Goal: Information Seeking & Learning: Learn about a topic

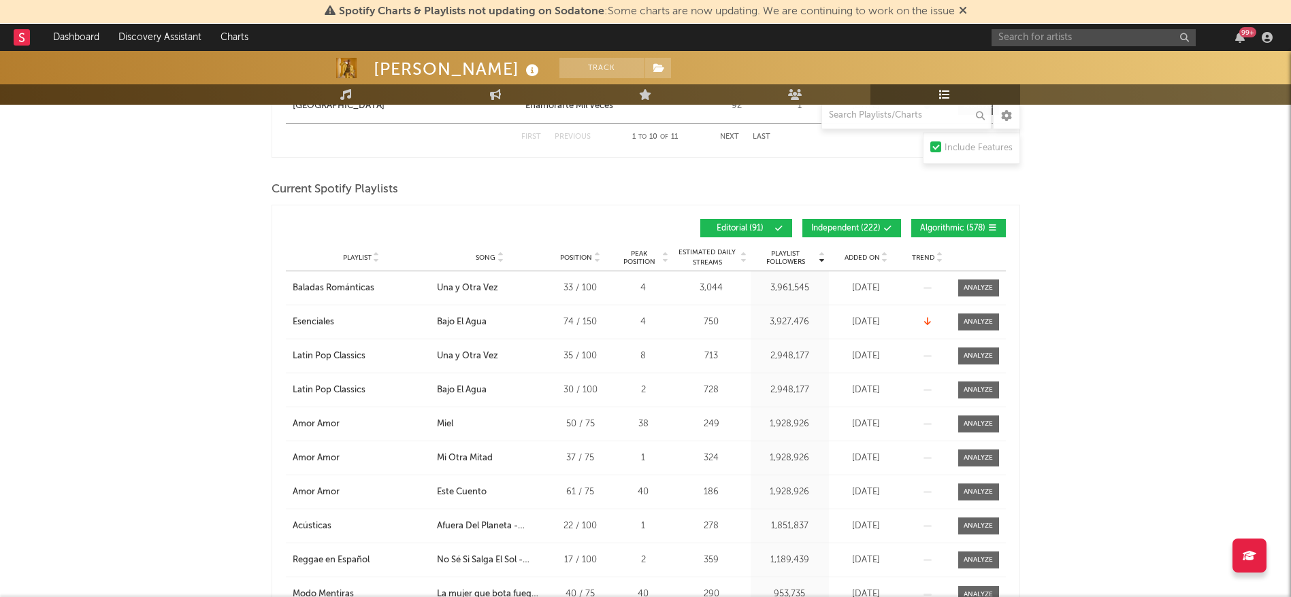
scroll to position [1092, 0]
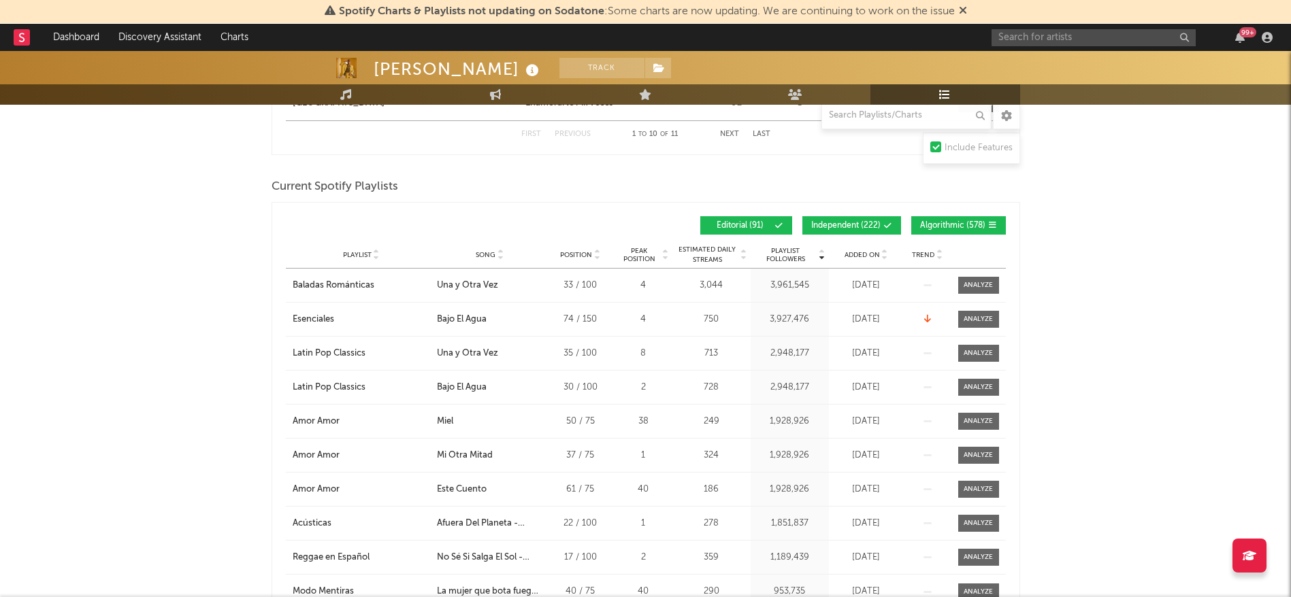
click at [857, 218] on button "Independent ( 222 )" at bounding box center [851, 225] width 99 height 18
click at [743, 222] on span "Editorial ( 91 )" at bounding box center [740, 226] width 63 height 8
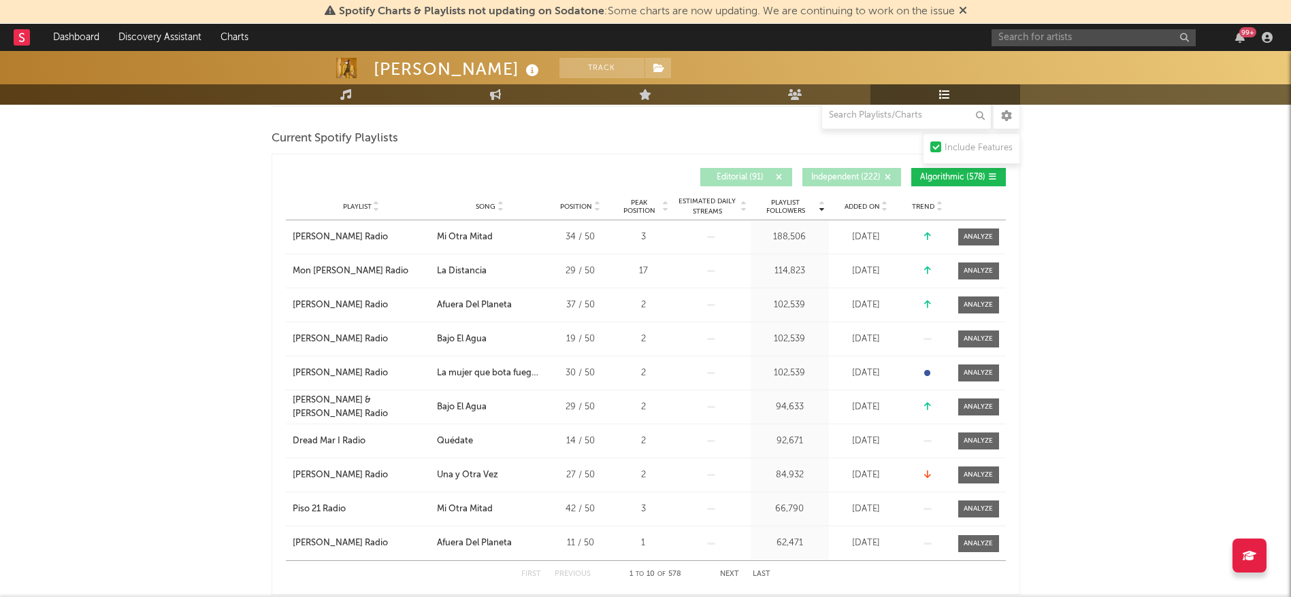
scroll to position [1139, 0]
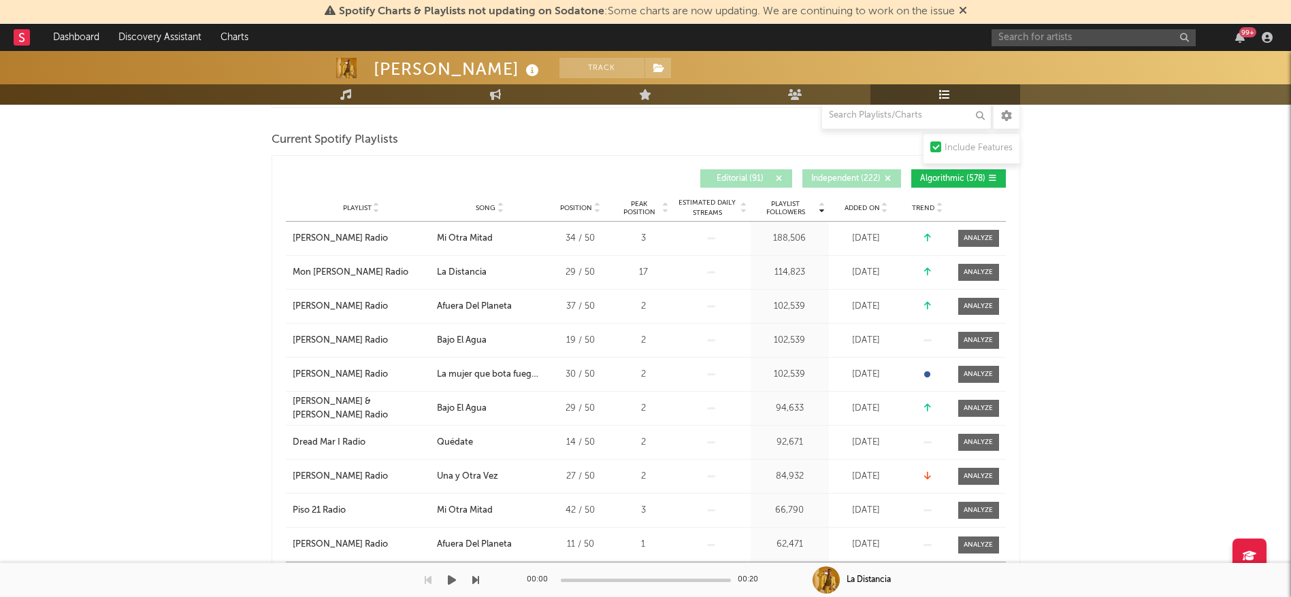
click at [727, 571] on div "00:00 00:20" at bounding box center [646, 580] width 238 height 34
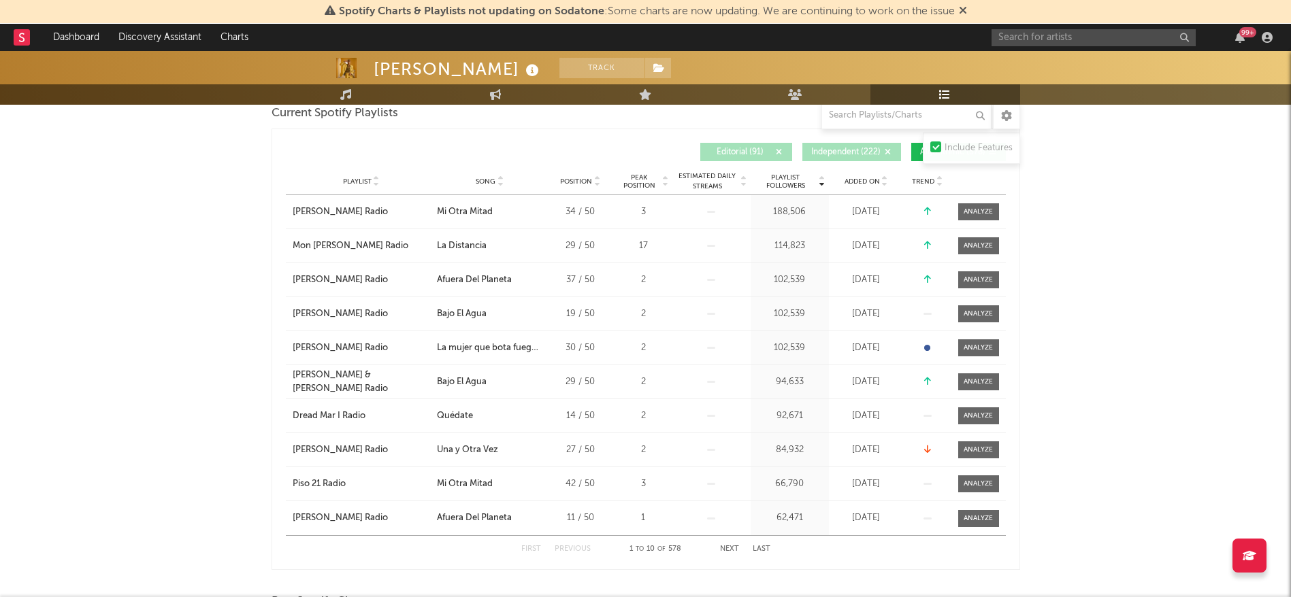
click at [729, 548] on button "Next" at bounding box center [729, 549] width 19 height 7
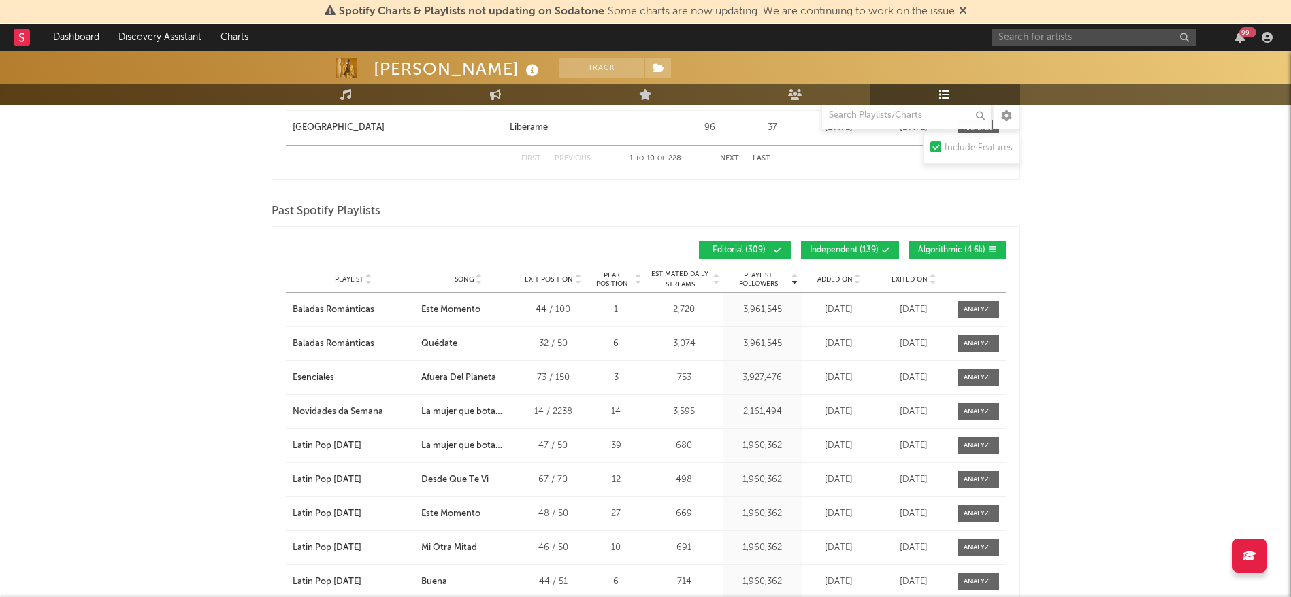
scroll to position [2537, 0]
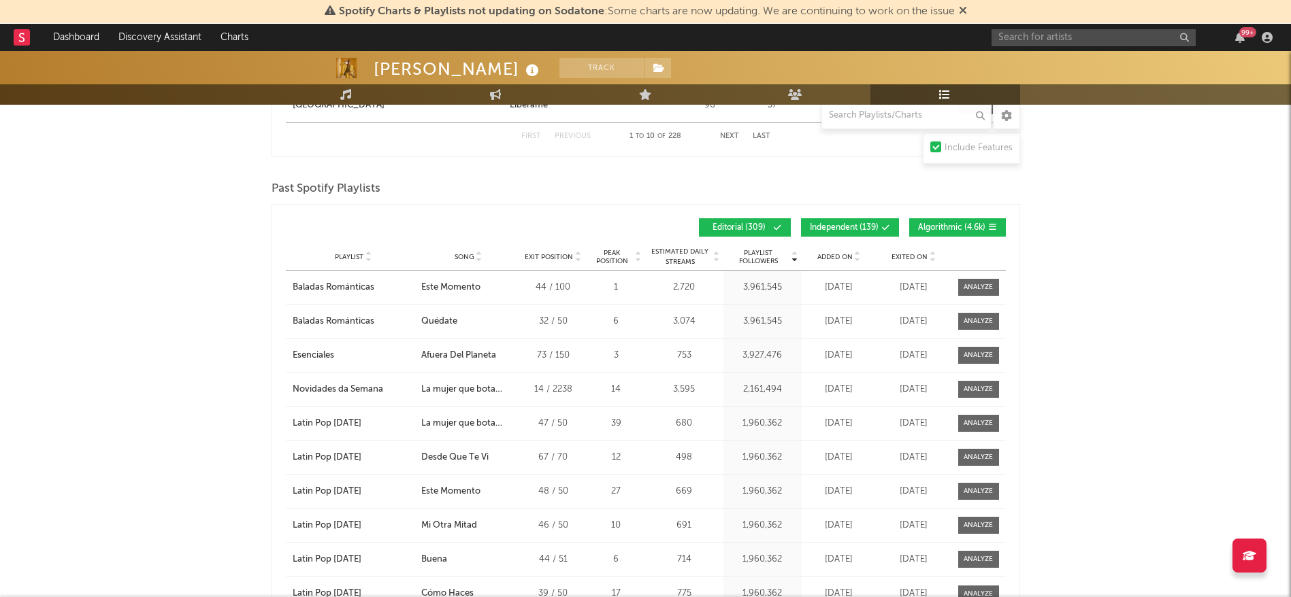
click at [867, 225] on span "Independent ( 139 )" at bounding box center [844, 228] width 69 height 8
click at [756, 224] on span "Editorial ( 309 )" at bounding box center [739, 228] width 63 height 8
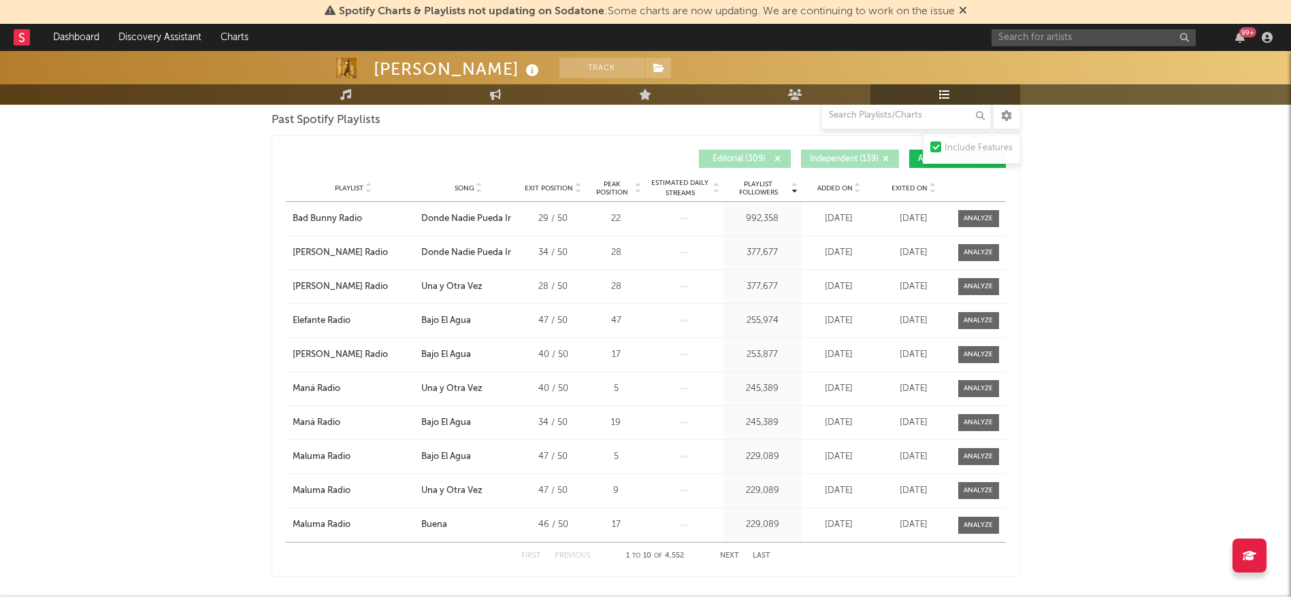
scroll to position [2615, 0]
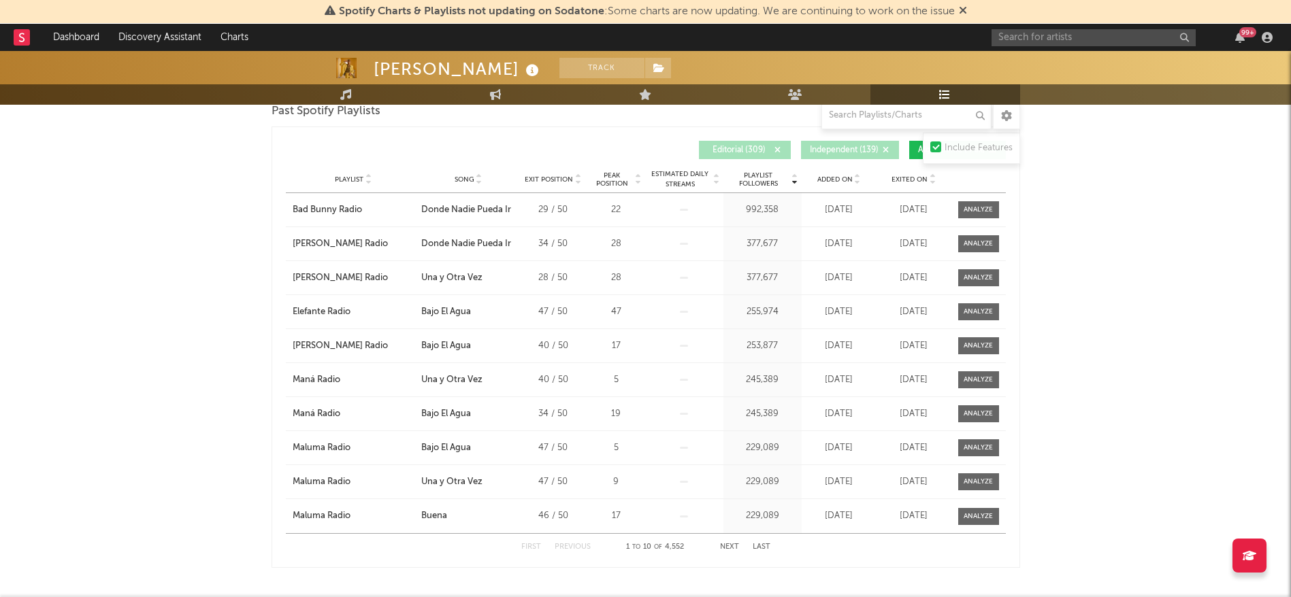
click at [728, 544] on button "Next" at bounding box center [729, 547] width 19 height 7
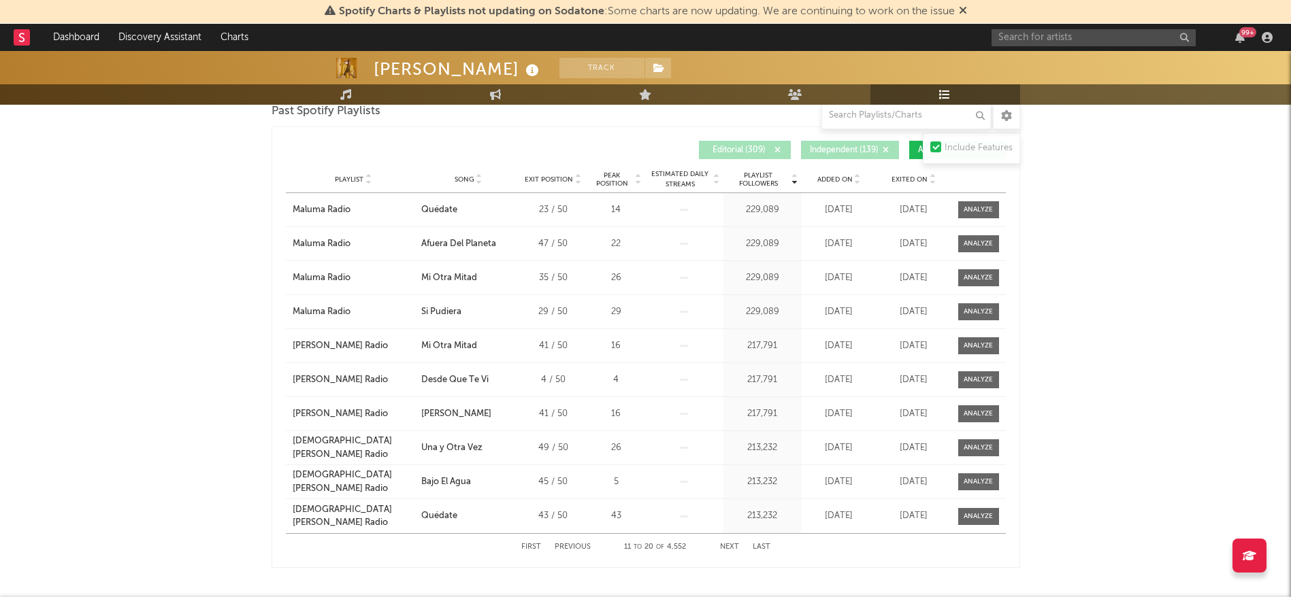
click at [730, 546] on button "Next" at bounding box center [729, 547] width 19 height 7
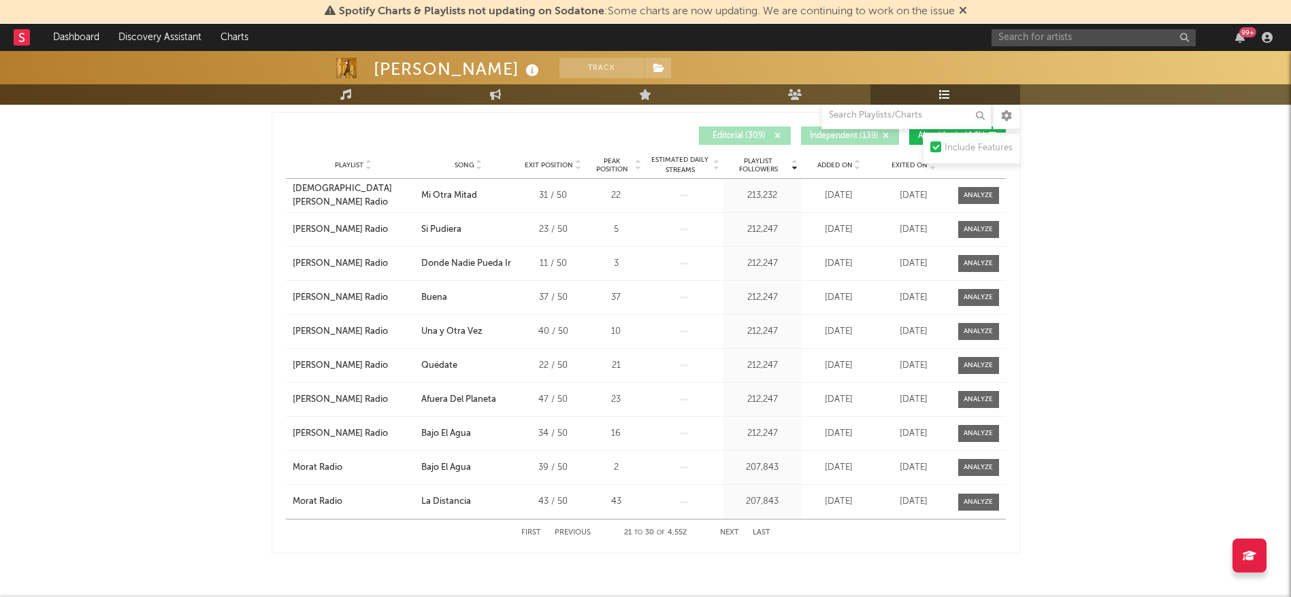
scroll to position [2607, 0]
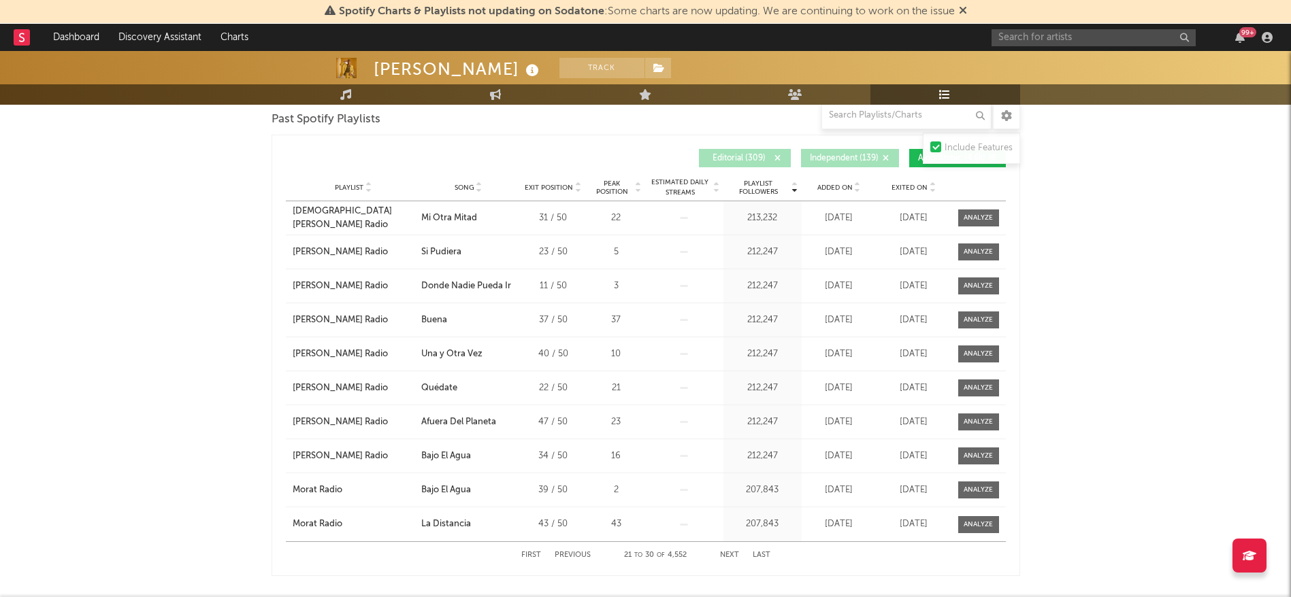
click at [731, 552] on button "Next" at bounding box center [729, 555] width 19 height 7
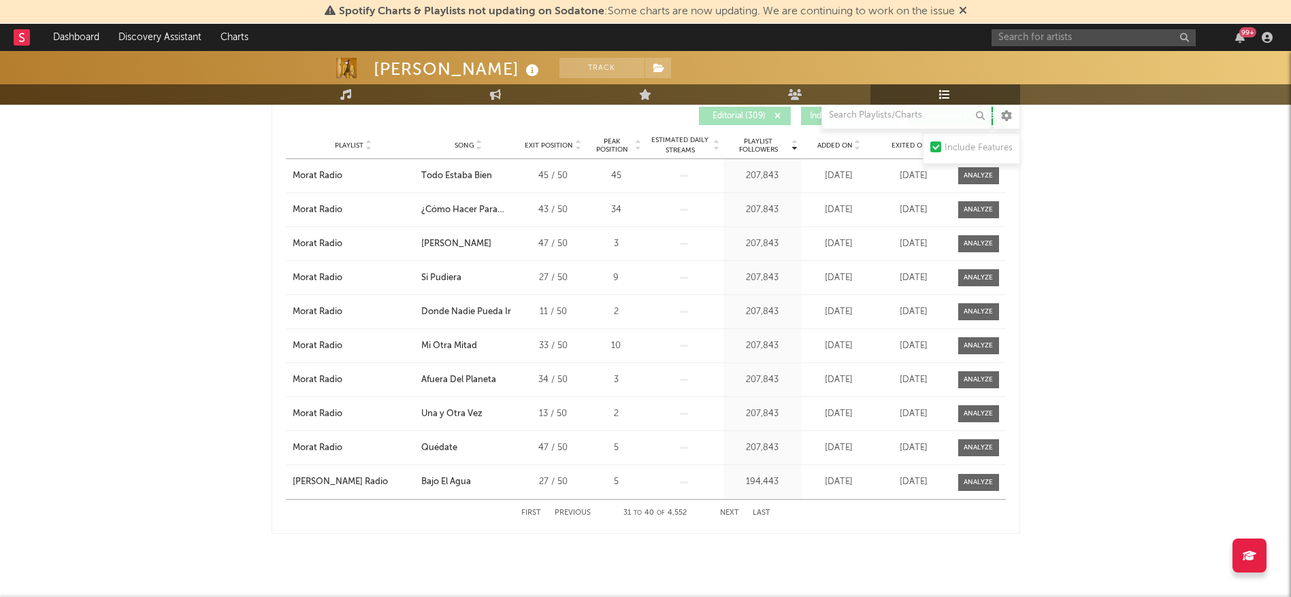
scroll to position [2651, 0]
click at [733, 508] on button "Next" at bounding box center [729, 511] width 19 height 7
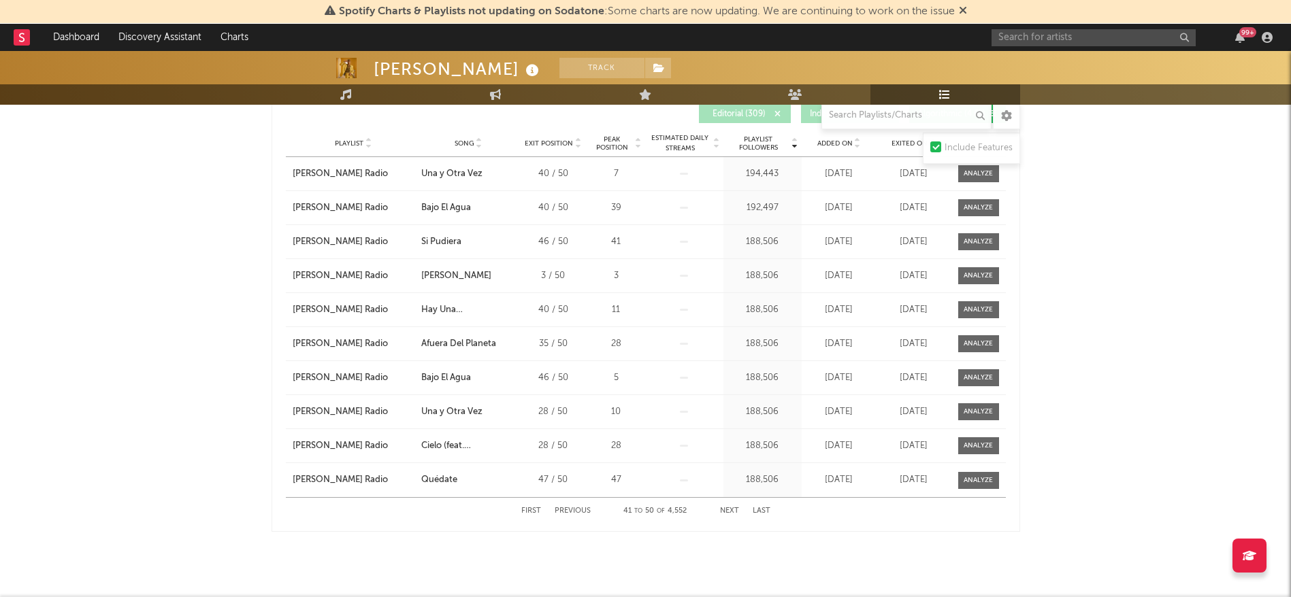
click at [733, 508] on button "Next" at bounding box center [729, 511] width 19 height 7
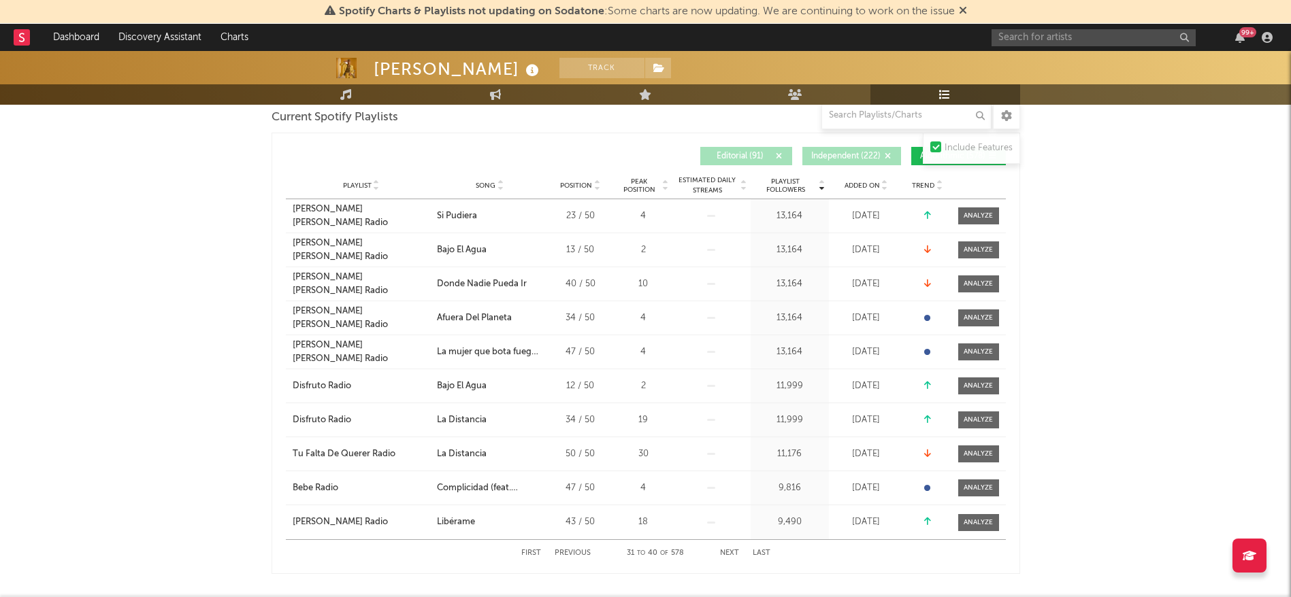
scroll to position [1163, 0]
click at [531, 551] on button "First" at bounding box center [531, 551] width 20 height 7
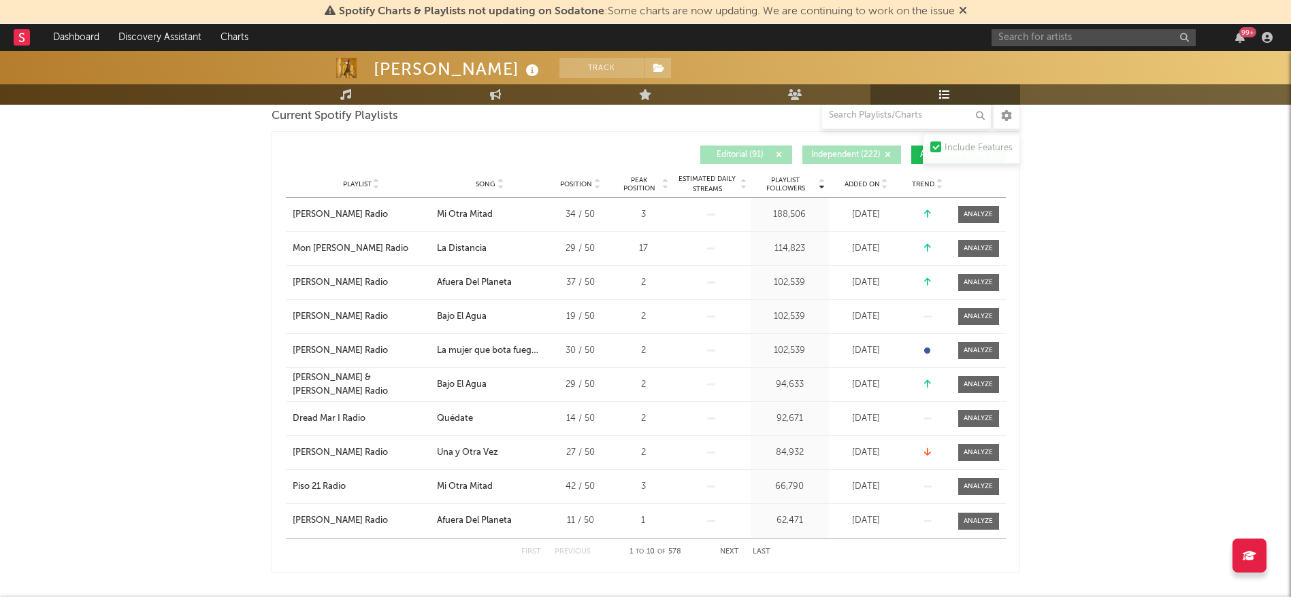
click at [733, 548] on button "Next" at bounding box center [729, 551] width 19 height 7
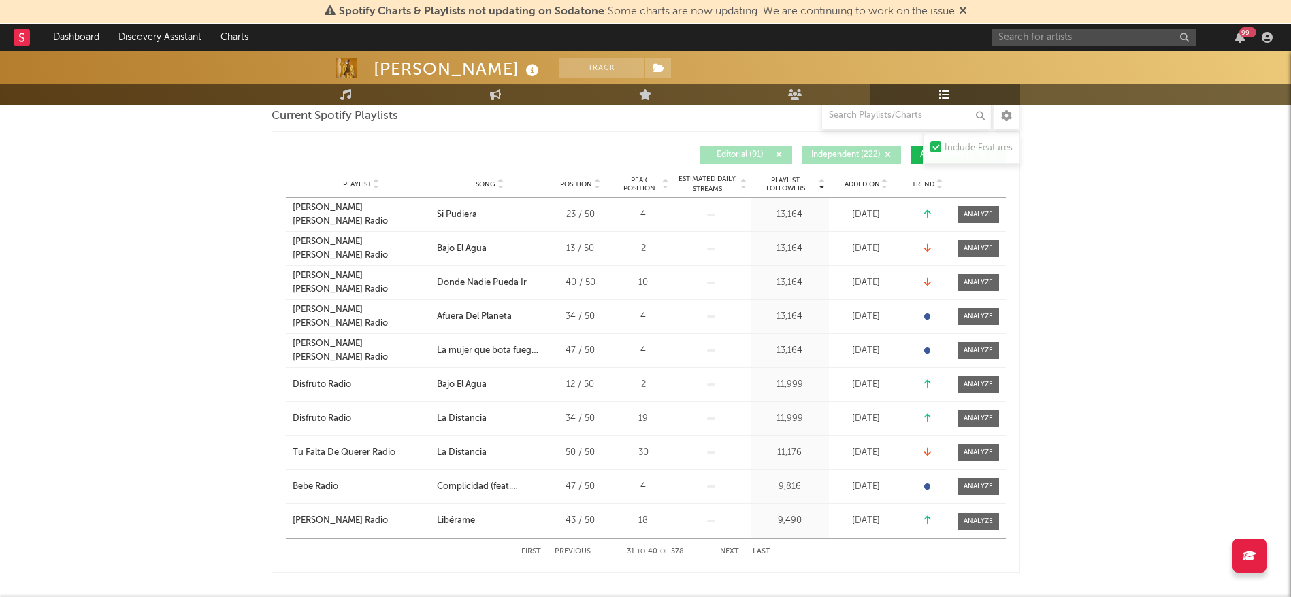
click at [733, 548] on button "Next" at bounding box center [729, 551] width 19 height 7
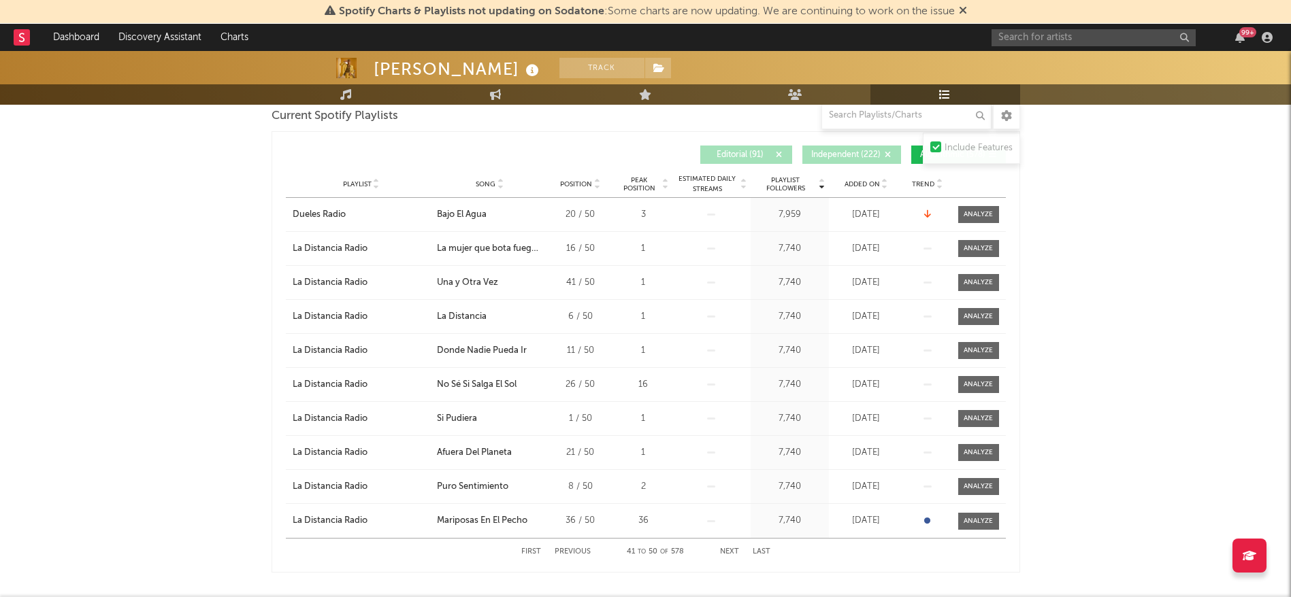
click at [733, 548] on button "Next" at bounding box center [729, 551] width 19 height 7
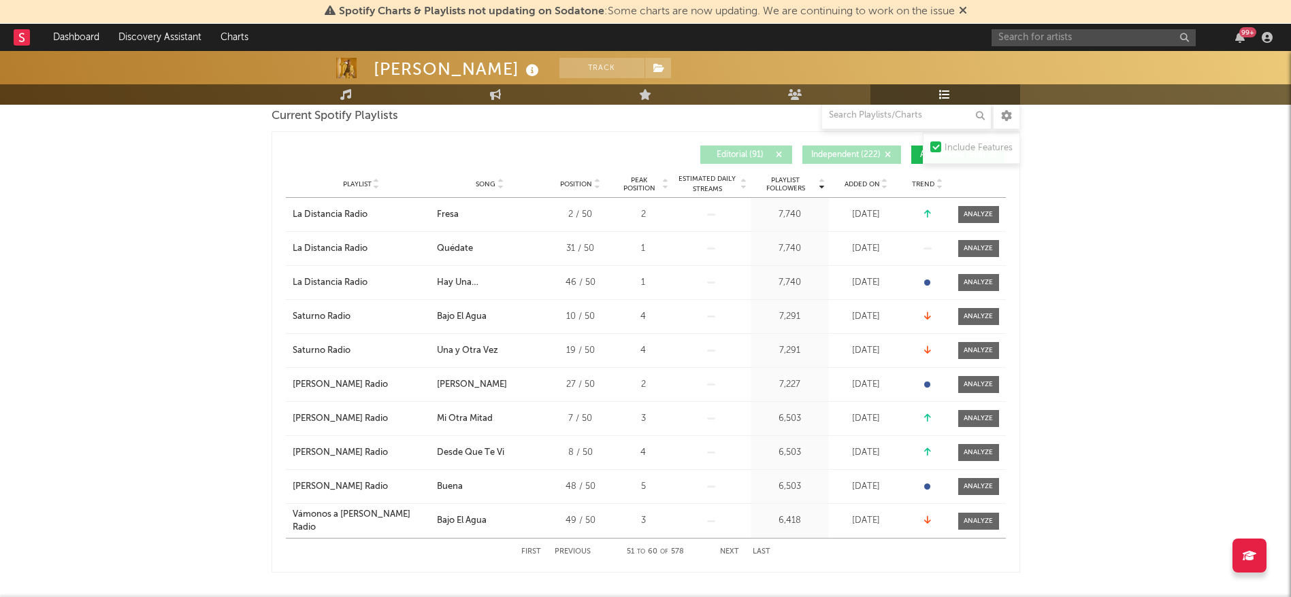
click at [733, 548] on button "Next" at bounding box center [729, 551] width 19 height 7
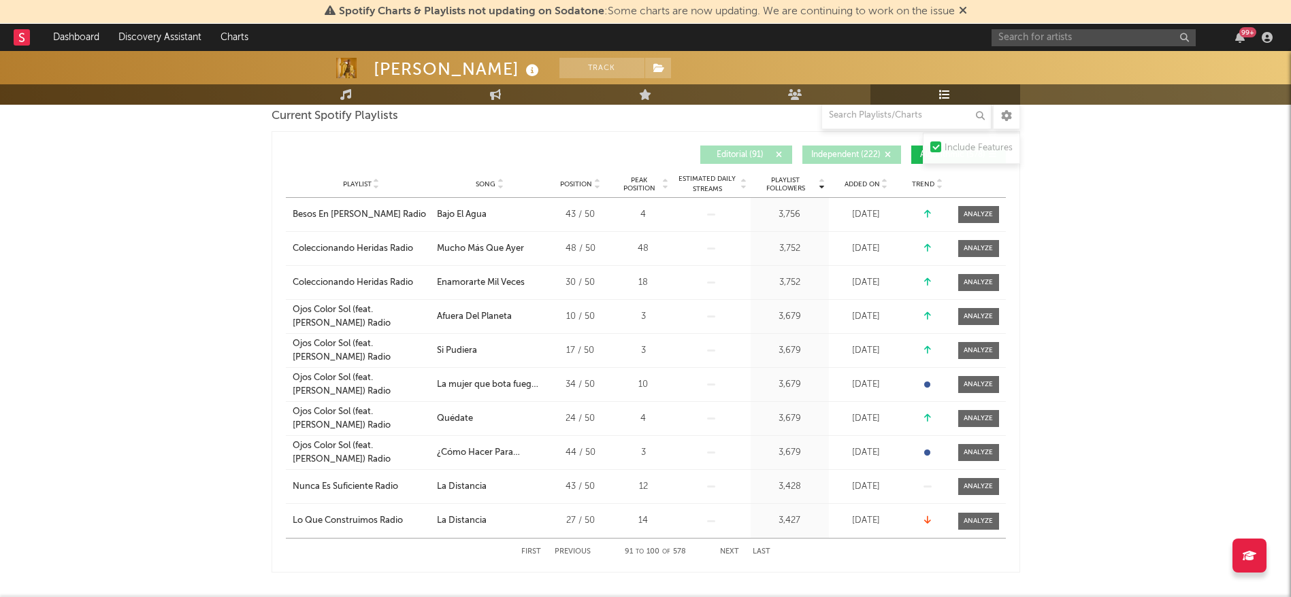
click at [727, 551] on button "Next" at bounding box center [729, 551] width 19 height 7
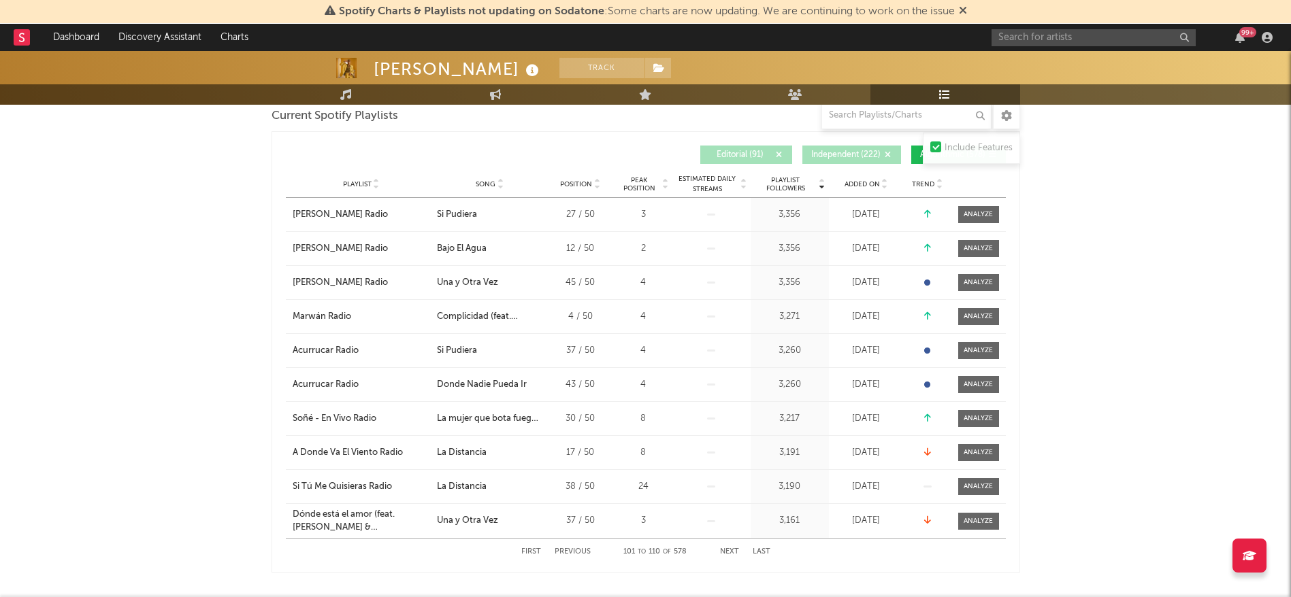
click at [727, 551] on button "Next" at bounding box center [729, 551] width 19 height 7
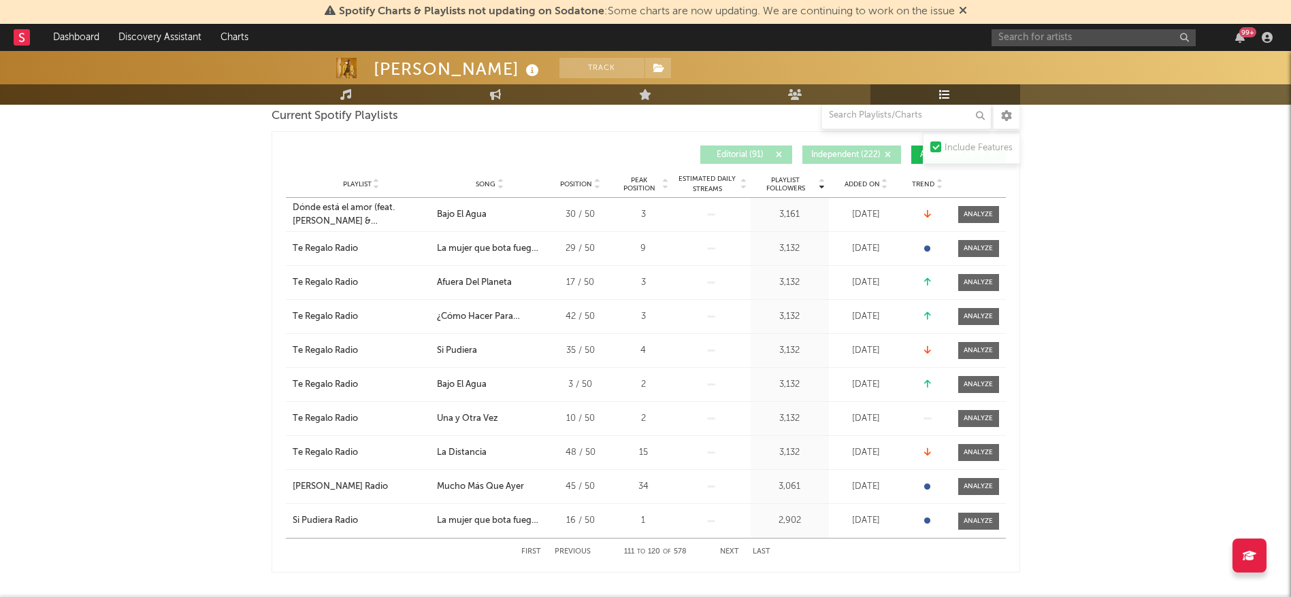
click at [531, 550] on button "First" at bounding box center [531, 551] width 20 height 7
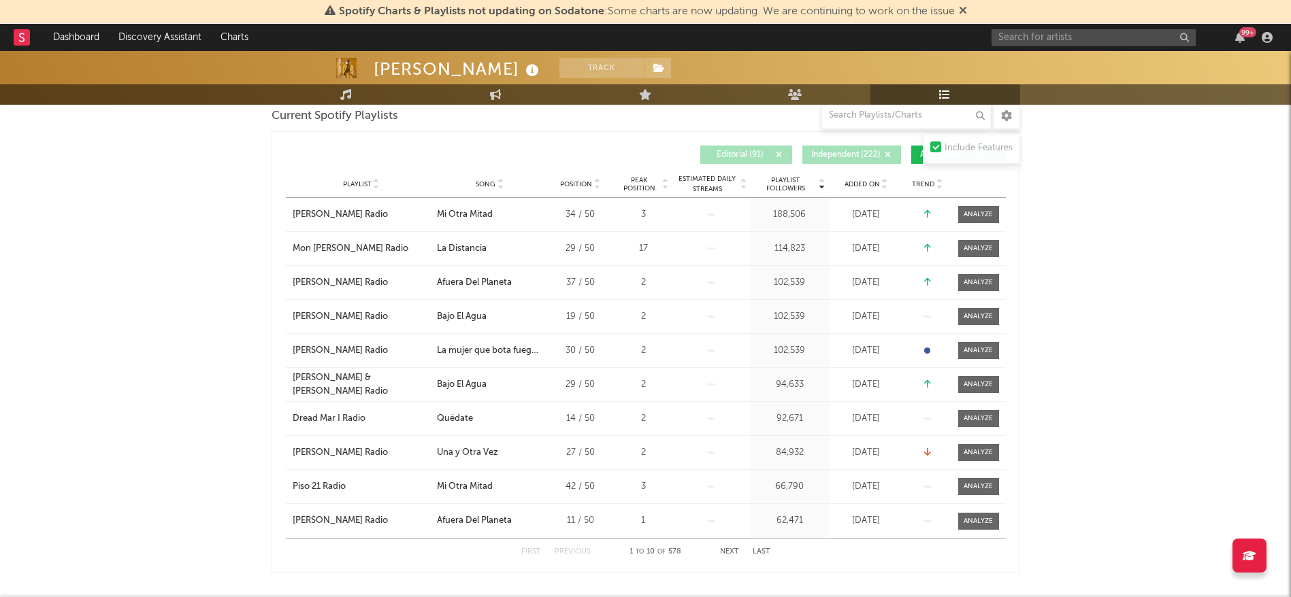
click at [935, 146] on div at bounding box center [935, 147] width 11 height 11
click at [930, 146] on input "Include Features" at bounding box center [930, 148] width 0 height 16
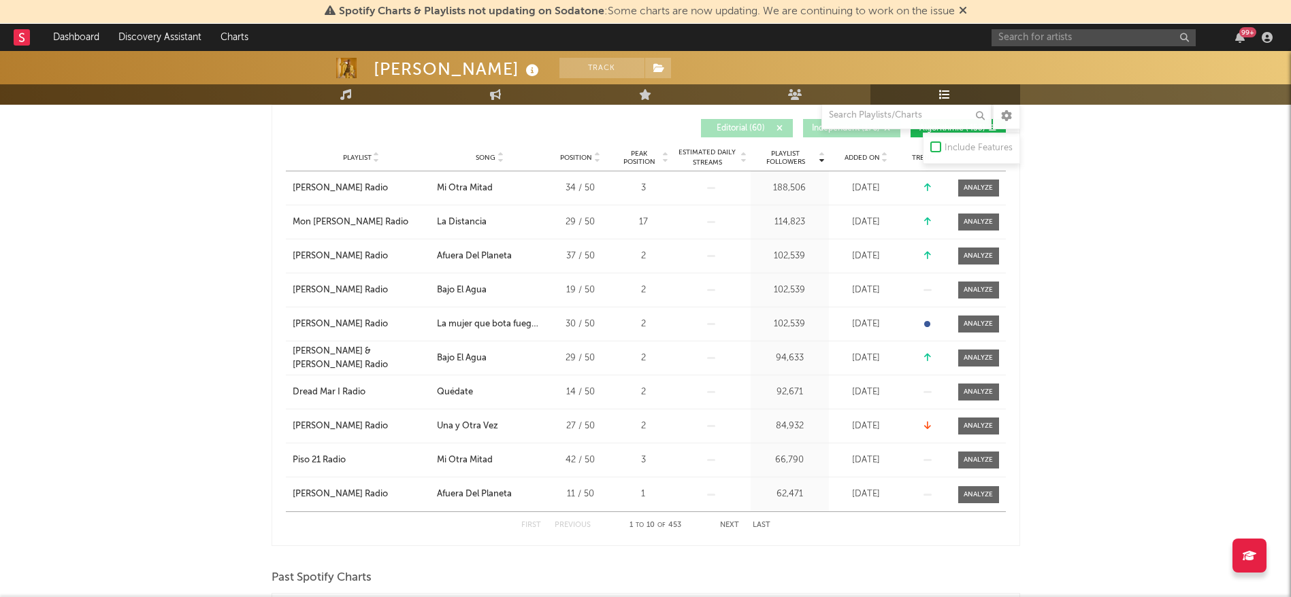
scroll to position [948, 0]
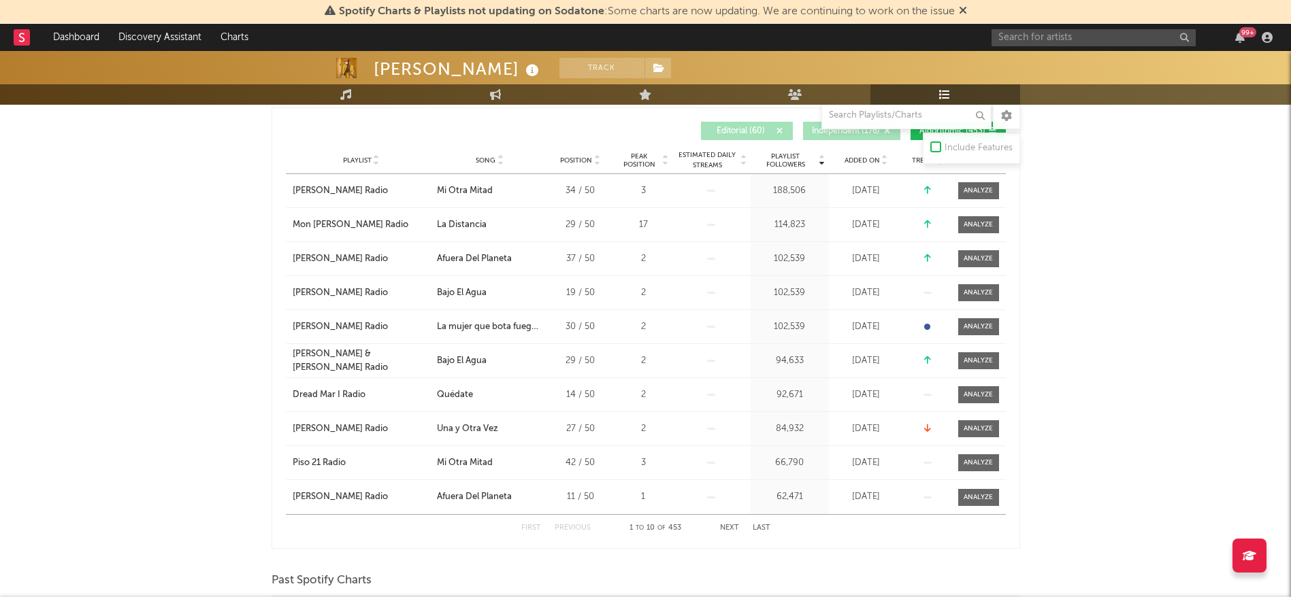
click at [931, 145] on div at bounding box center [935, 147] width 11 height 11
click at [930, 145] on input "Include Features" at bounding box center [930, 148] width 0 height 16
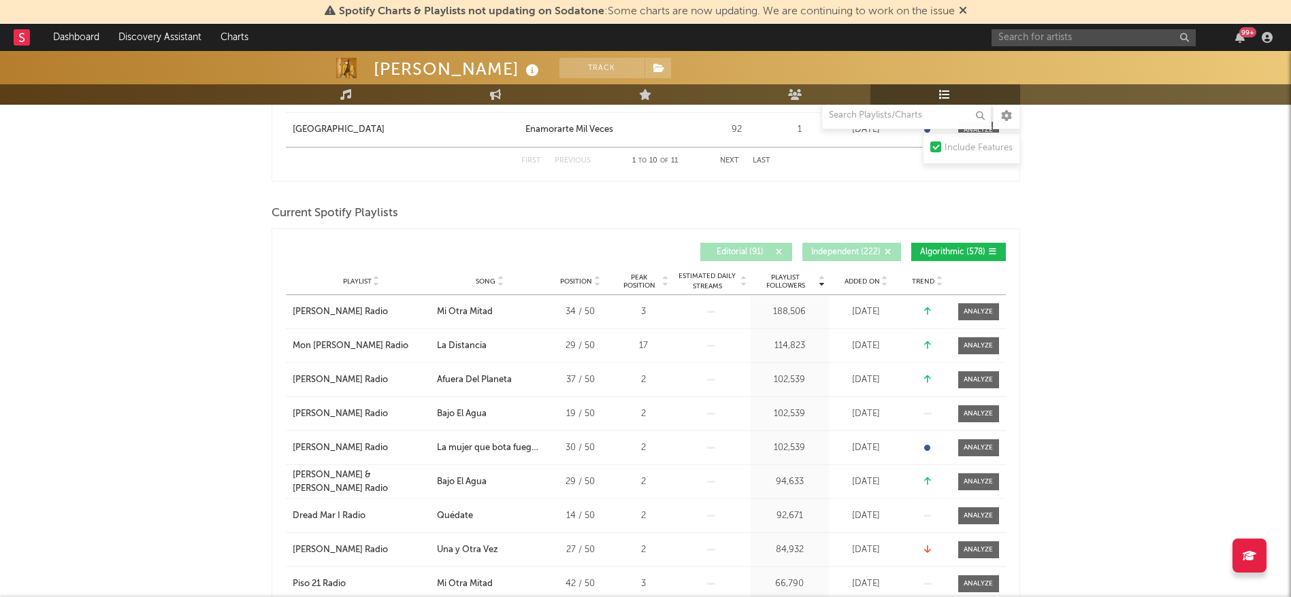
scroll to position [1067, 0]
click at [755, 254] on span "Editorial ( 91 )" at bounding box center [740, 251] width 63 height 8
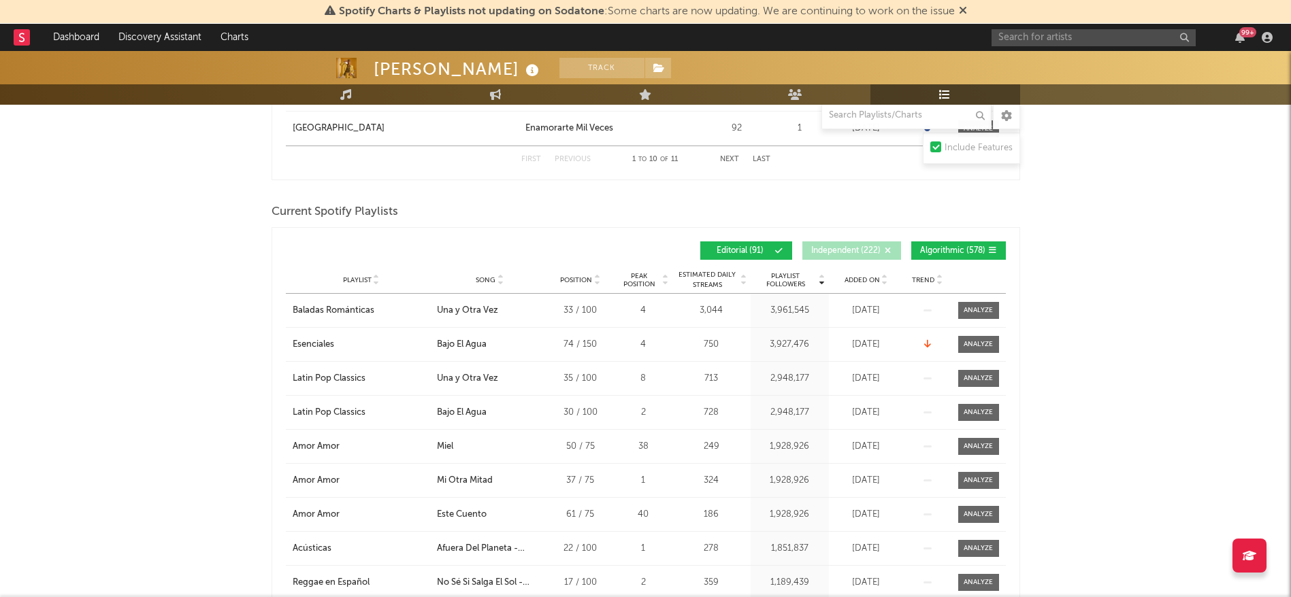
click at [887, 252] on icon at bounding box center [888, 251] width 8 height 8
click at [864, 247] on span "Independent ( 222 )" at bounding box center [845, 251] width 69 height 8
click at [942, 252] on span "Algorithmic ( 578 )" at bounding box center [952, 251] width 65 height 8
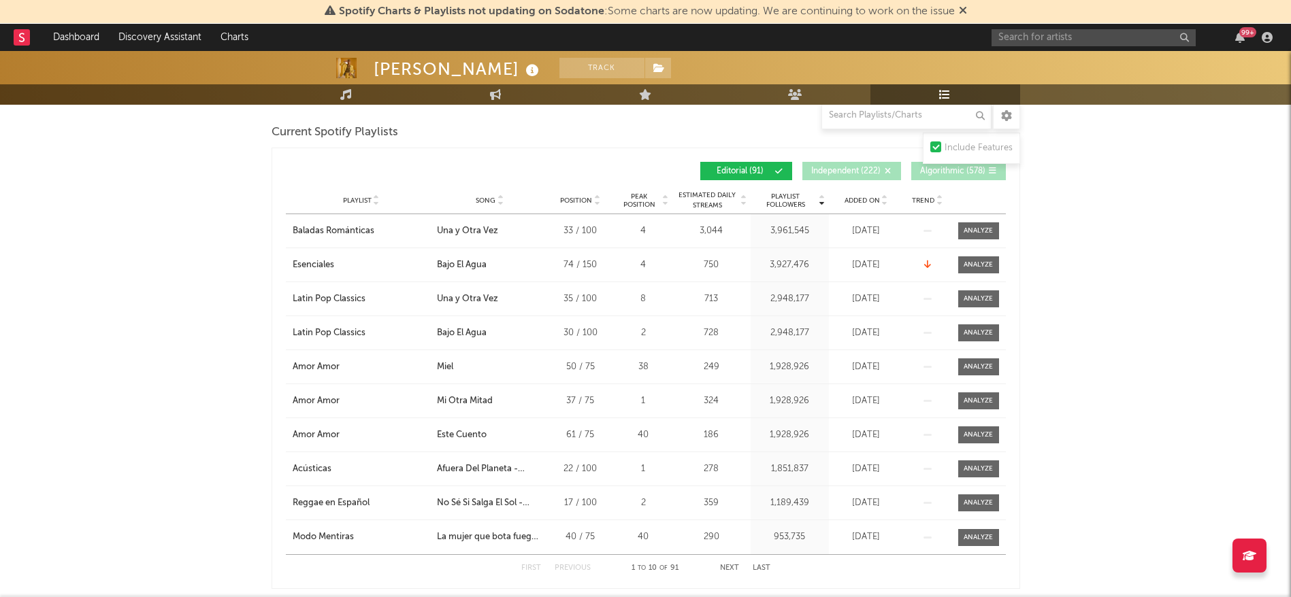
scroll to position [1163, 0]
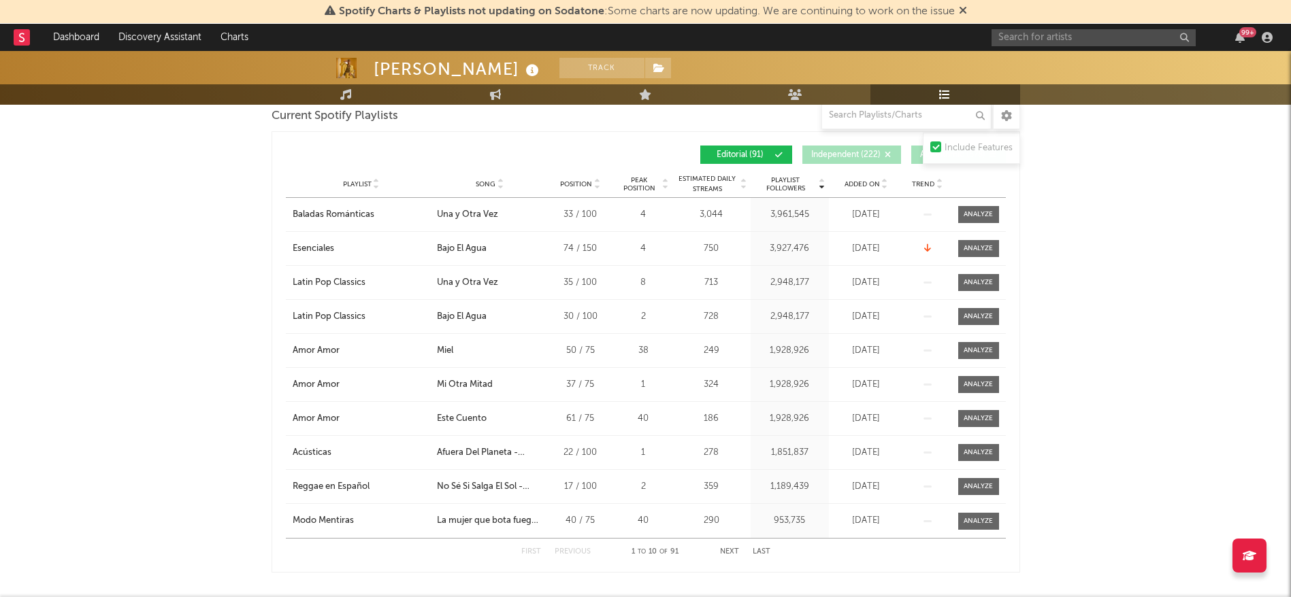
click at [731, 548] on button "Next" at bounding box center [729, 551] width 19 height 7
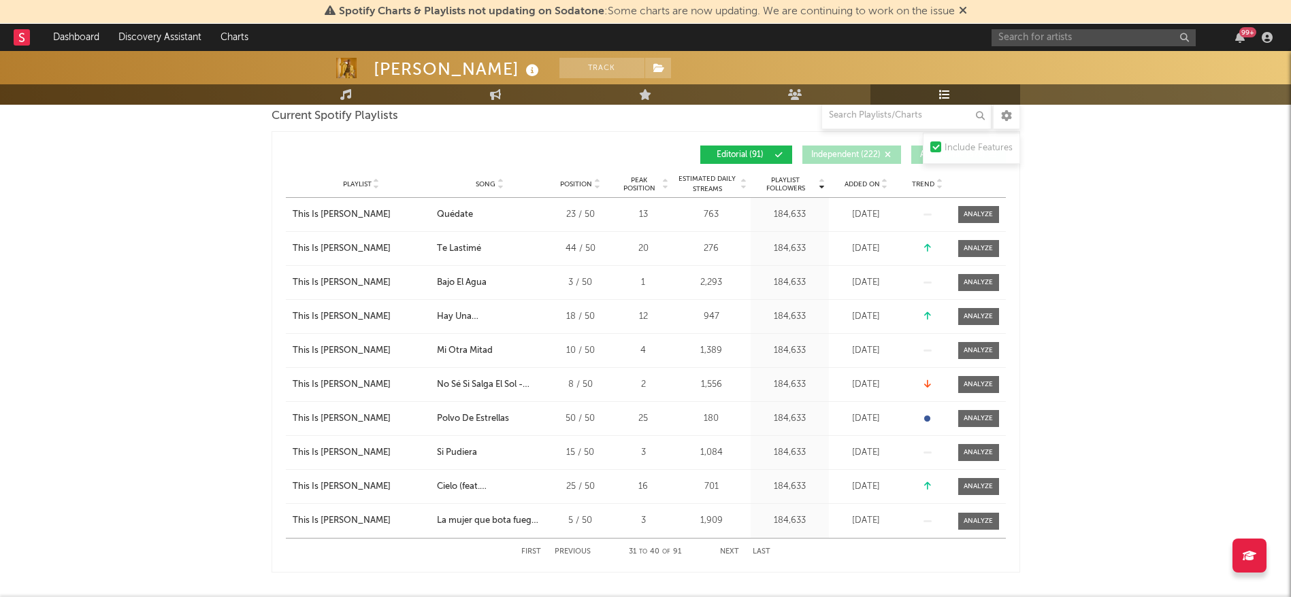
click at [731, 548] on button "Next" at bounding box center [729, 551] width 19 height 7
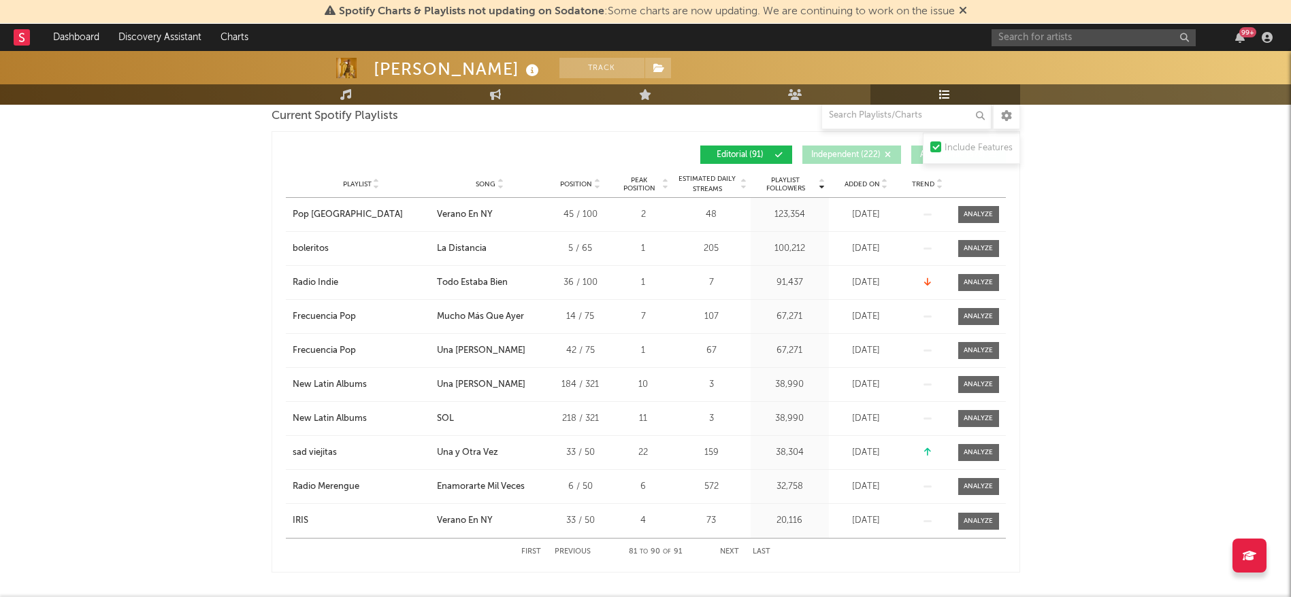
click at [731, 548] on button "Next" at bounding box center [729, 551] width 19 height 7
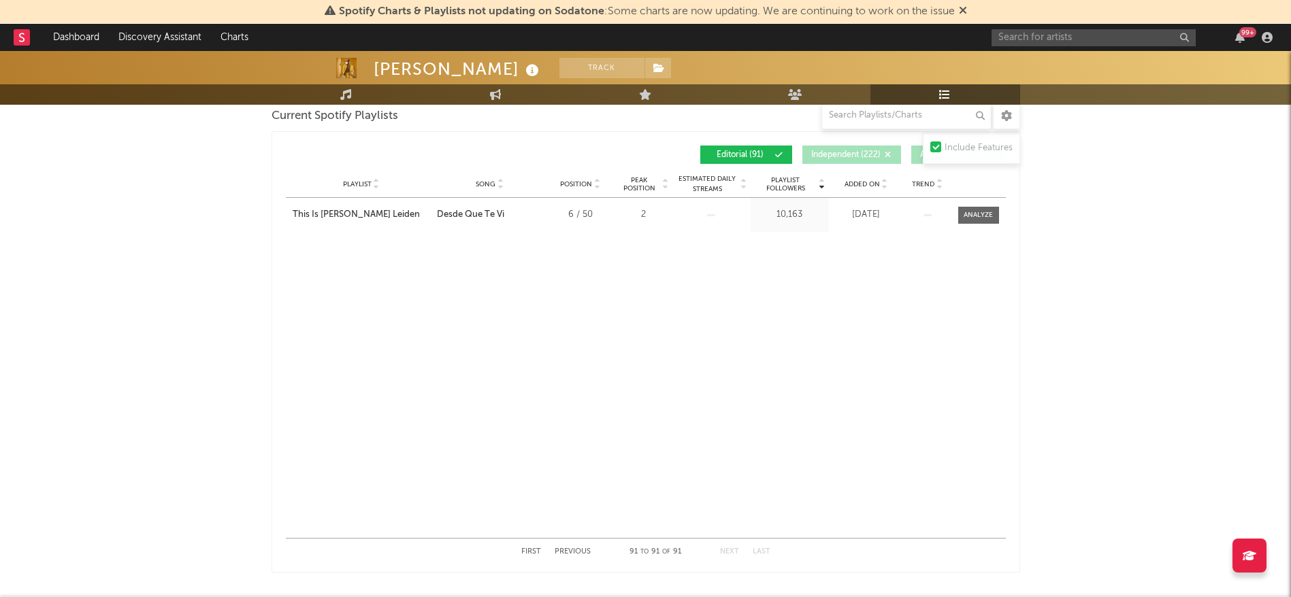
click at [533, 550] on button "First" at bounding box center [531, 551] width 20 height 7
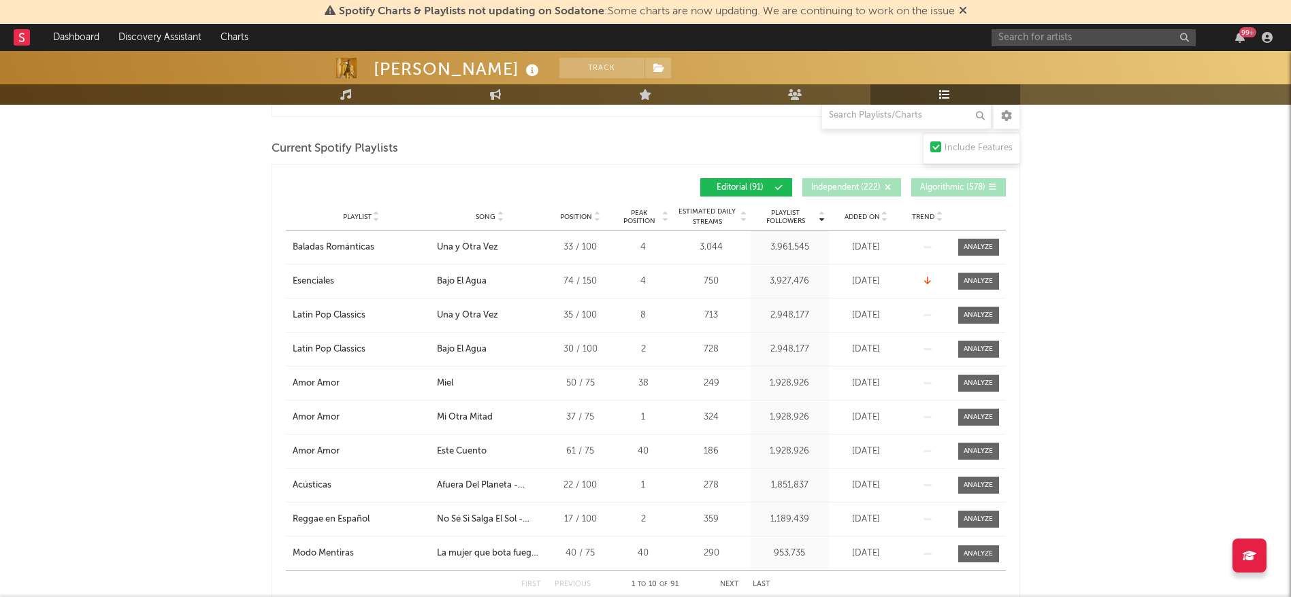
scroll to position [1124, 0]
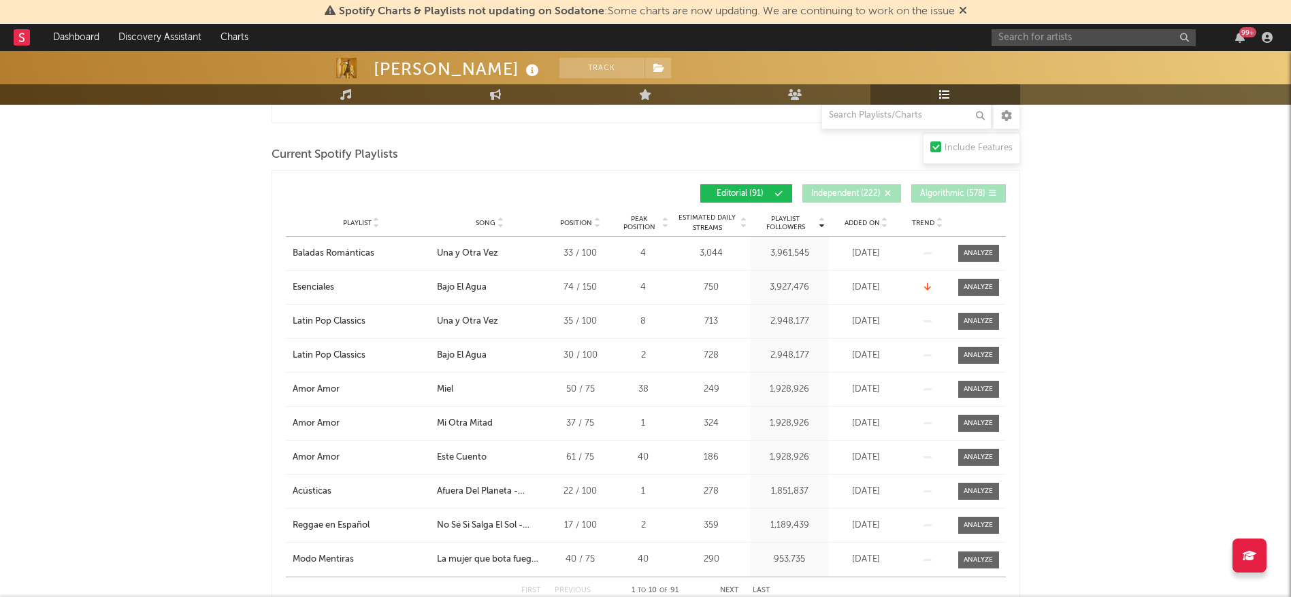
click at [943, 191] on span "Algorithmic ( 578 )" at bounding box center [952, 194] width 65 height 8
click at [870, 186] on button "Independent ( 222 )" at bounding box center [851, 193] width 99 height 18
